Goal: Task Accomplishment & Management: Manage account settings

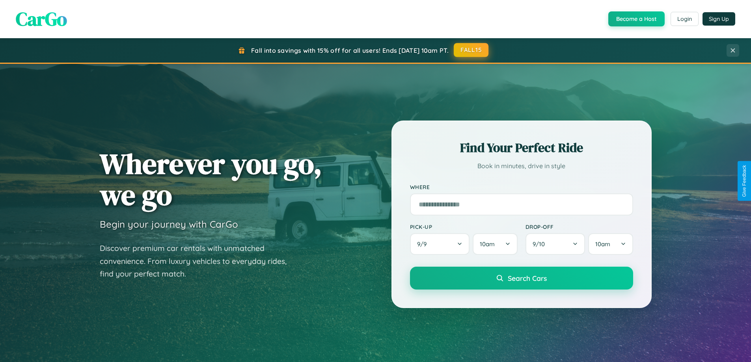
click at [471, 50] on button "FALL15" at bounding box center [471, 50] width 35 height 14
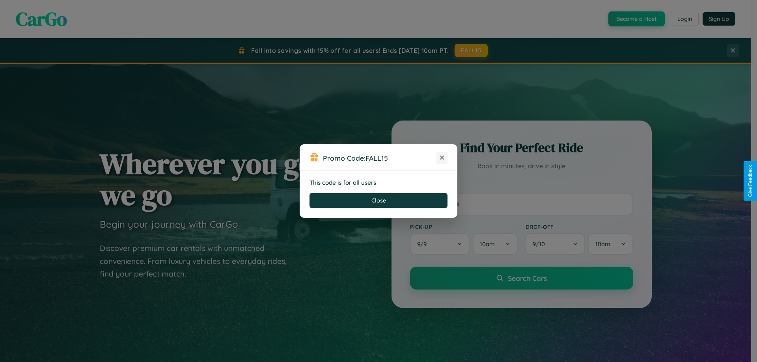
click at [442, 158] on icon at bounding box center [442, 158] width 8 height 8
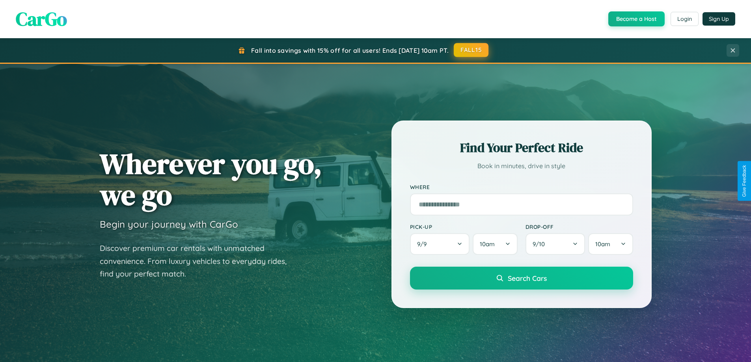
click at [471, 50] on button "FALL15" at bounding box center [471, 50] width 35 height 14
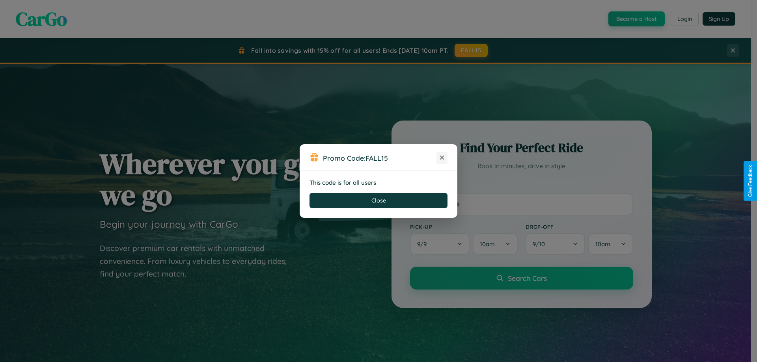
click at [442, 158] on icon at bounding box center [442, 158] width 8 height 8
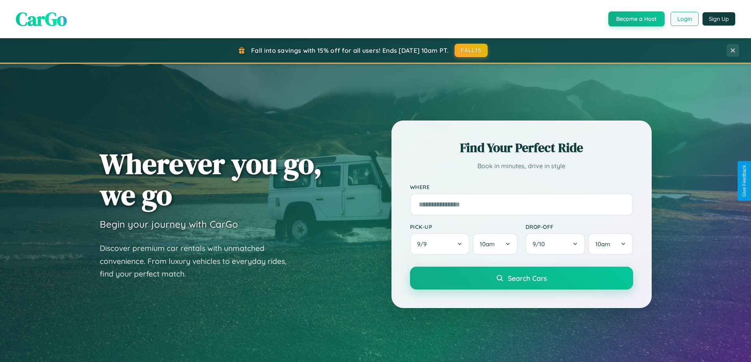
click at [684, 19] on button "Login" at bounding box center [684, 19] width 28 height 14
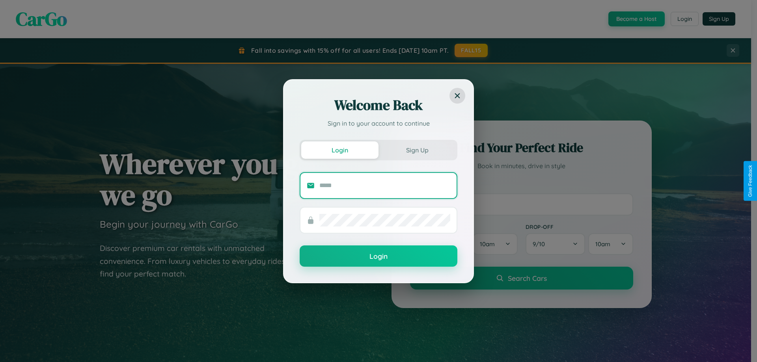
click at [385, 185] on input "text" at bounding box center [384, 185] width 131 height 13
type input "**********"
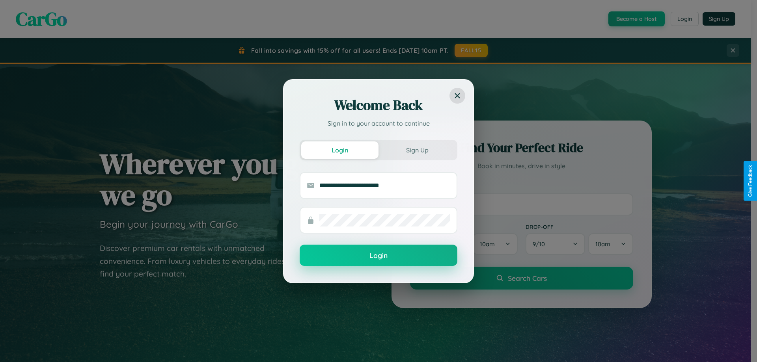
click at [378, 256] on button "Login" at bounding box center [379, 255] width 158 height 21
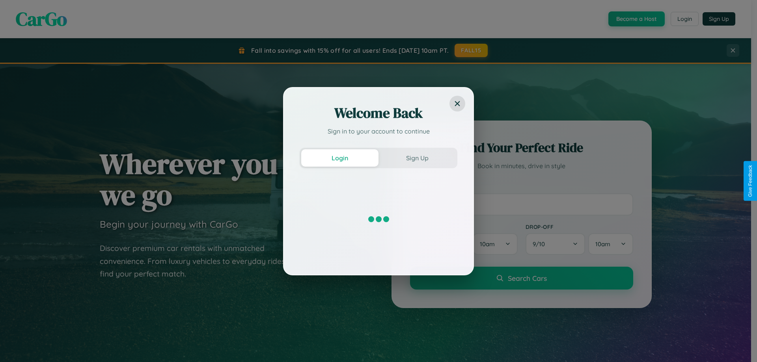
scroll to position [1266, 0]
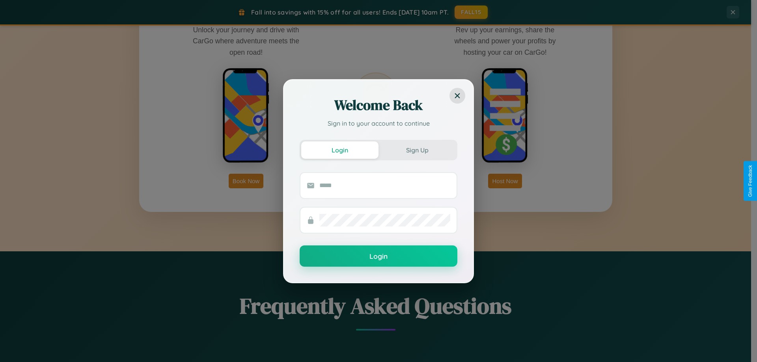
click at [246, 181] on div "Welcome Back Sign in to your account to continue Login Sign Up Login" at bounding box center [378, 181] width 757 height 362
